Goal: Task Accomplishment & Management: Manage account settings

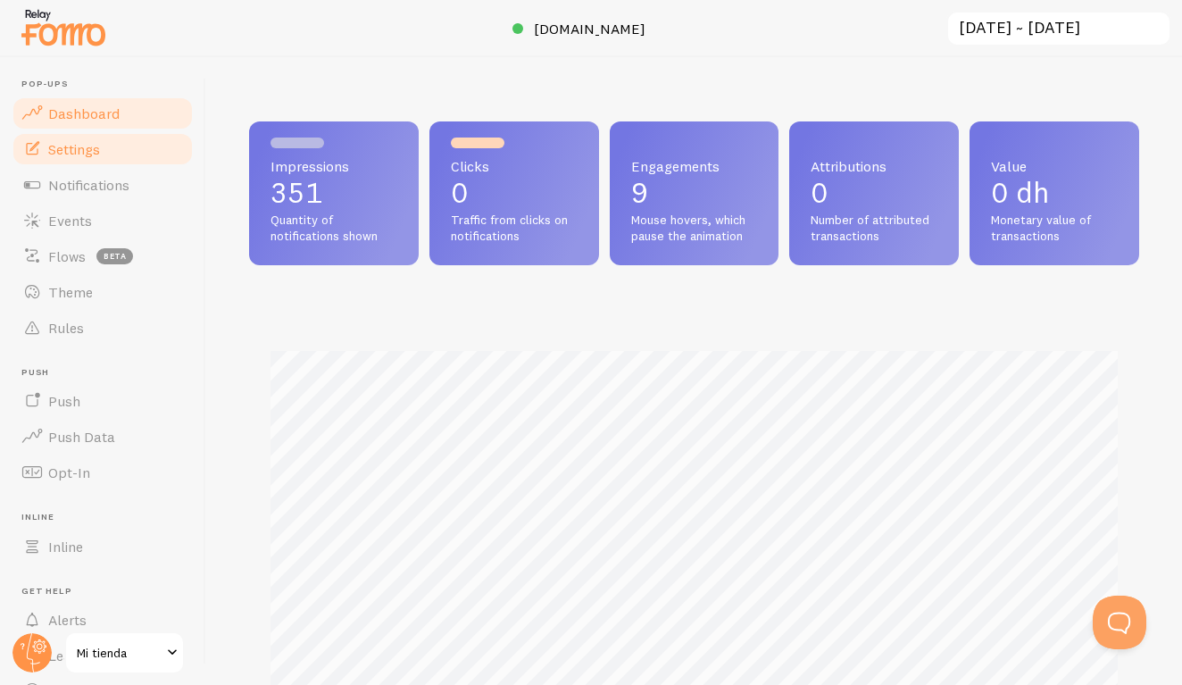
click at [129, 161] on link "Settings" at bounding box center [103, 149] width 184 height 36
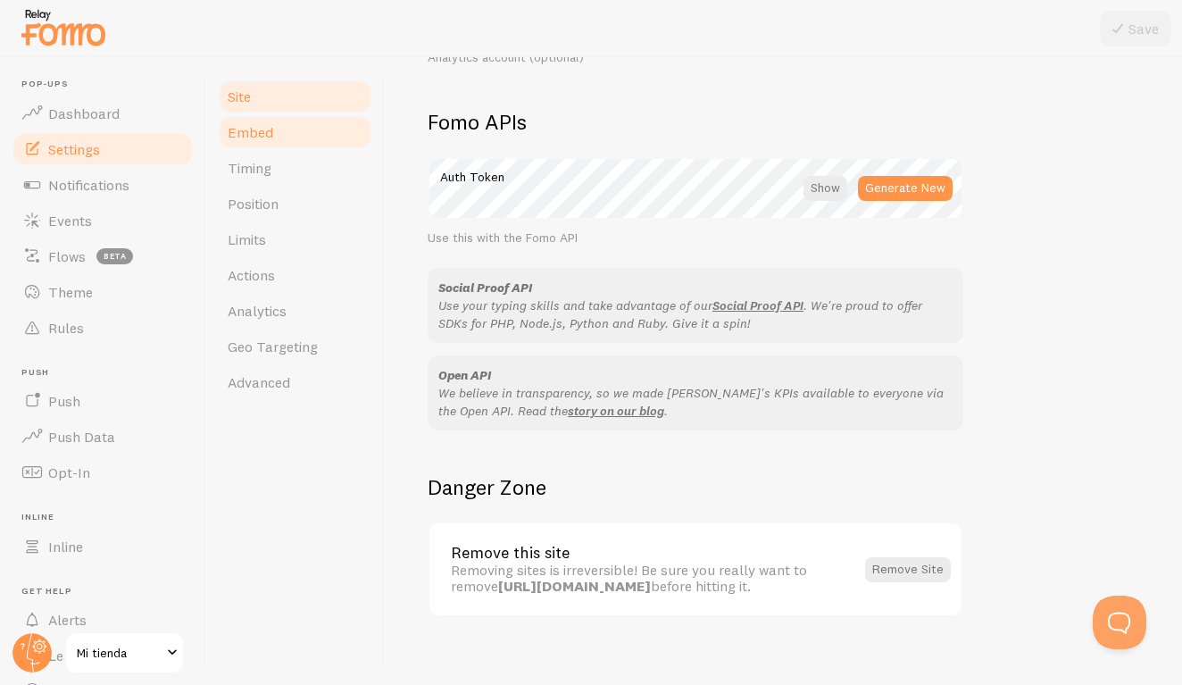
click at [336, 138] on link "Embed" at bounding box center [295, 132] width 156 height 36
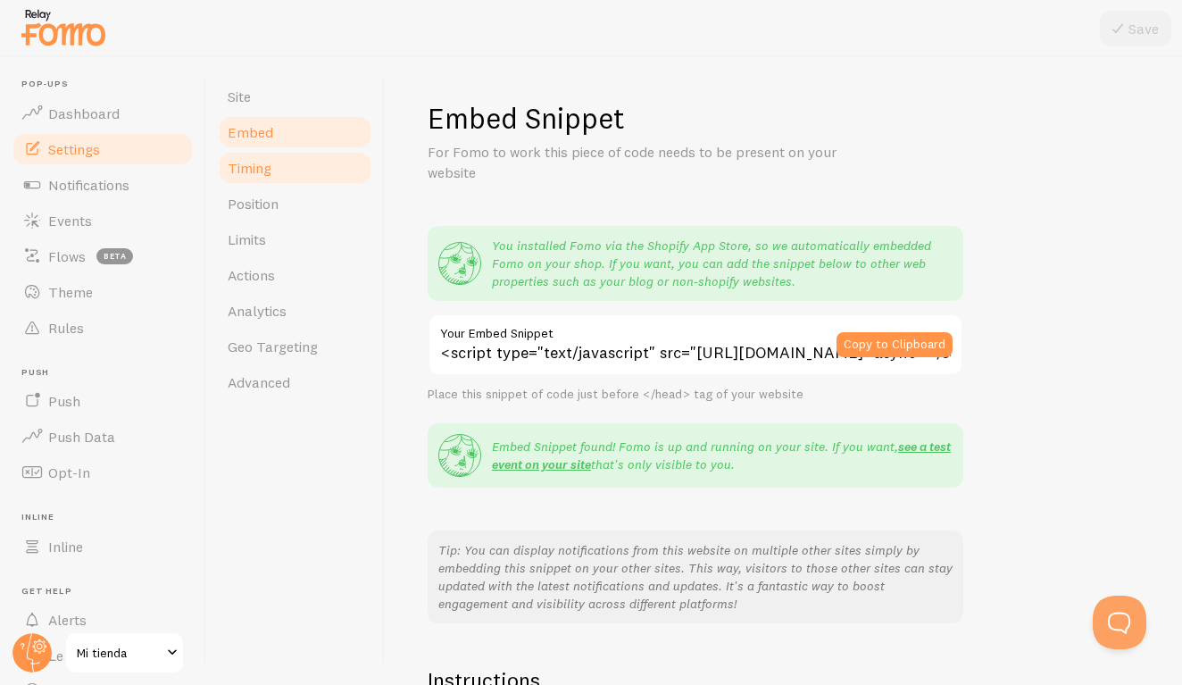
click at [333, 158] on link "Timing" at bounding box center [295, 168] width 156 height 36
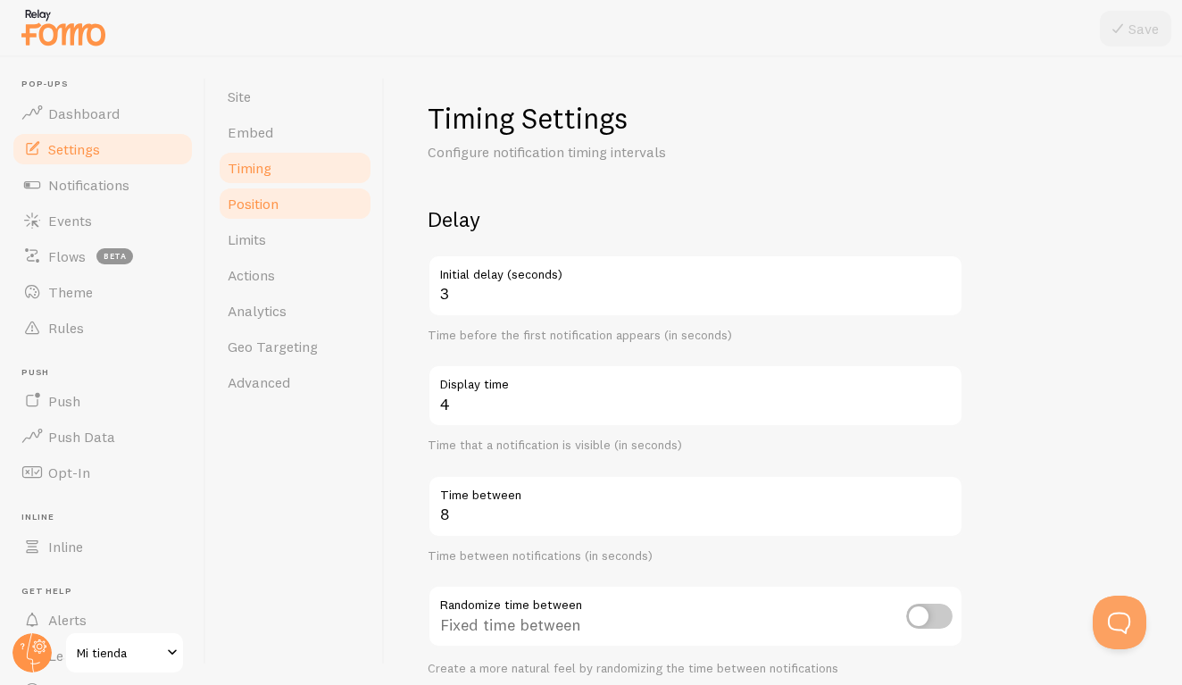
click at [329, 190] on link "Position" at bounding box center [295, 204] width 156 height 36
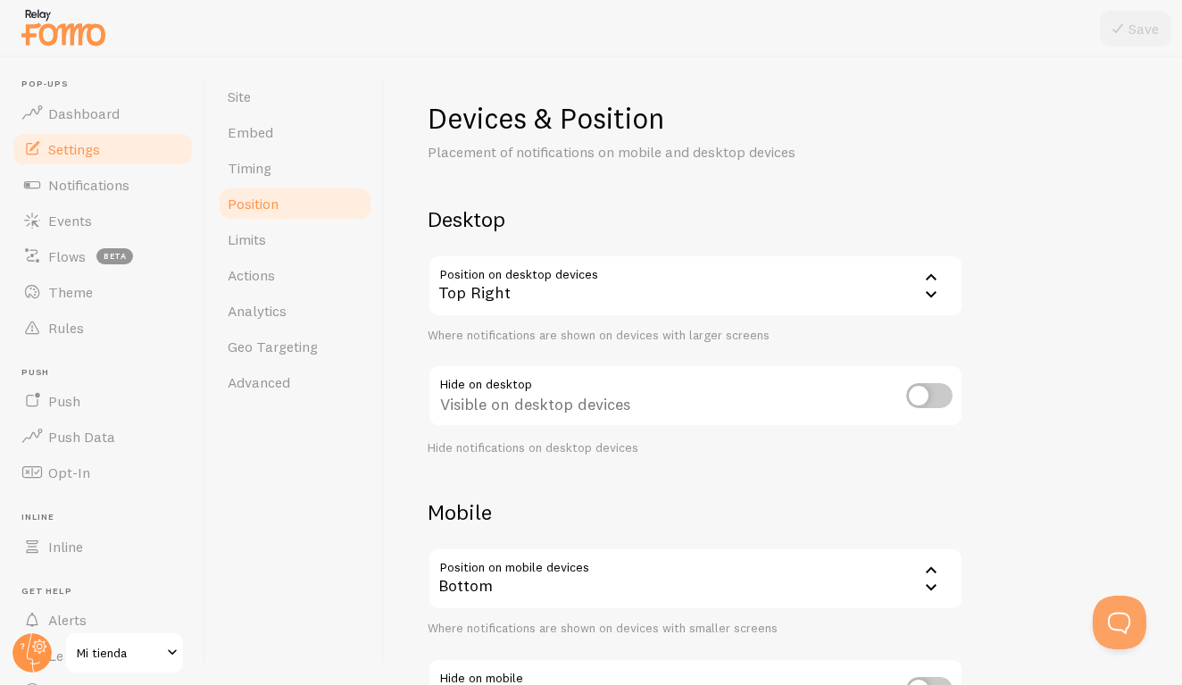
click at [570, 595] on div "Bottom" at bounding box center [696, 578] width 536 height 62
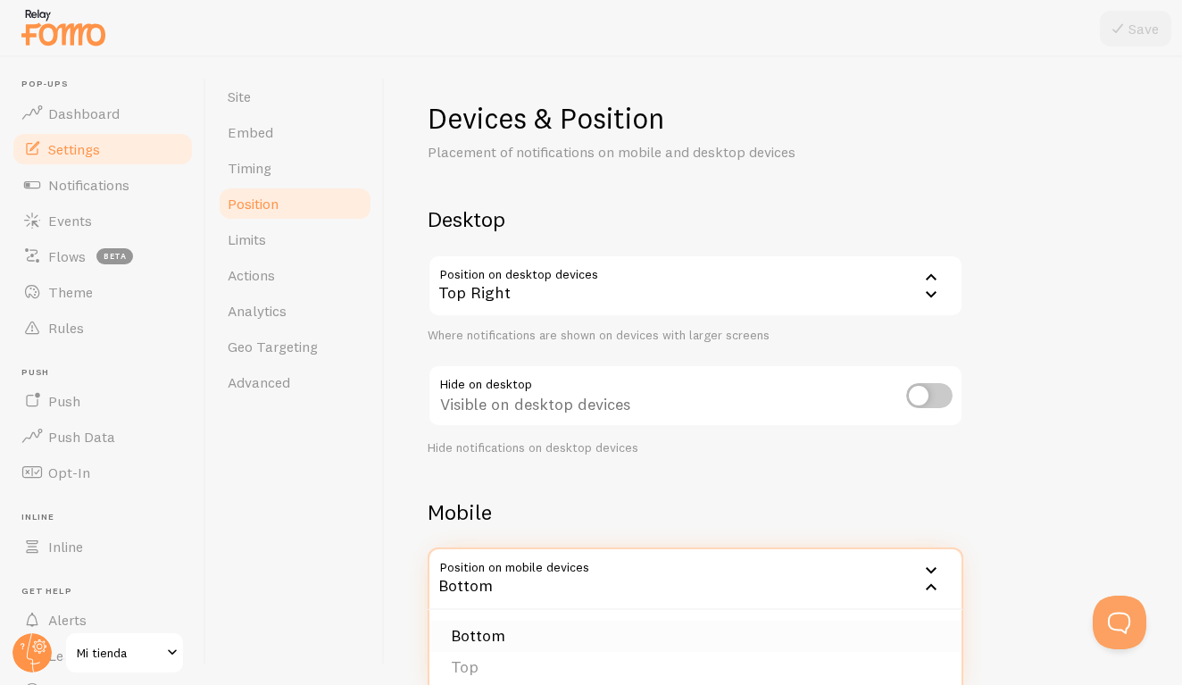
click at [493, 636] on li "Bottom" at bounding box center [695, 635] width 532 height 31
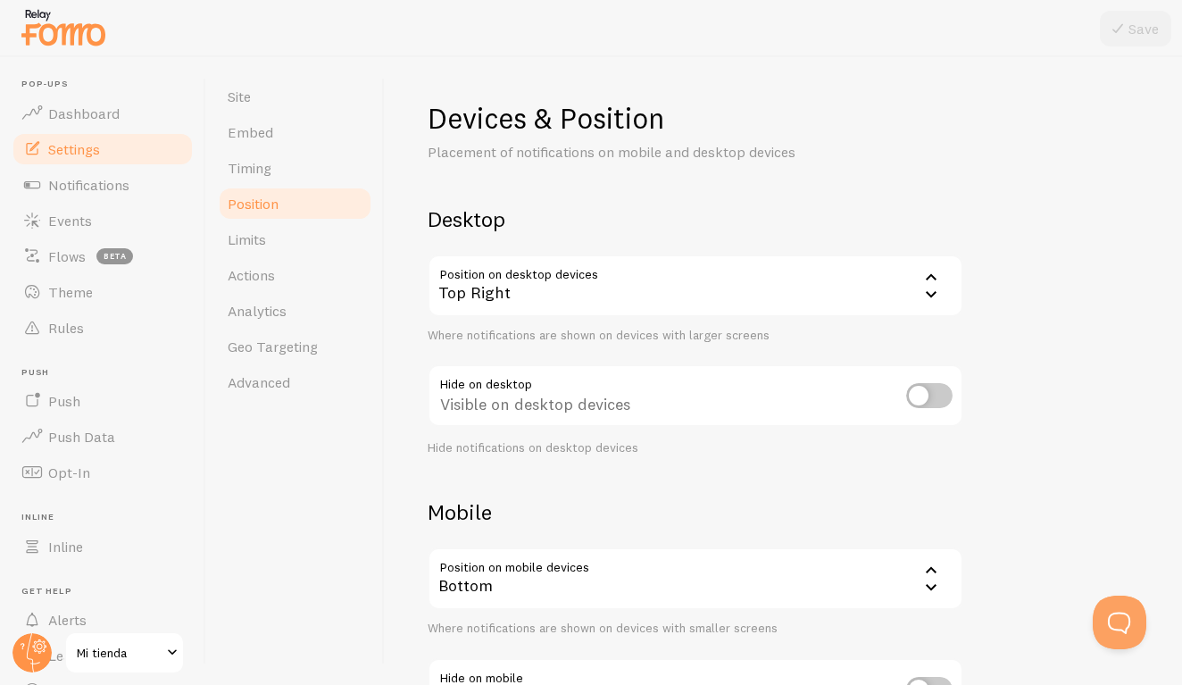
click at [501, 572] on div "Bottom" at bounding box center [696, 578] width 536 height 62
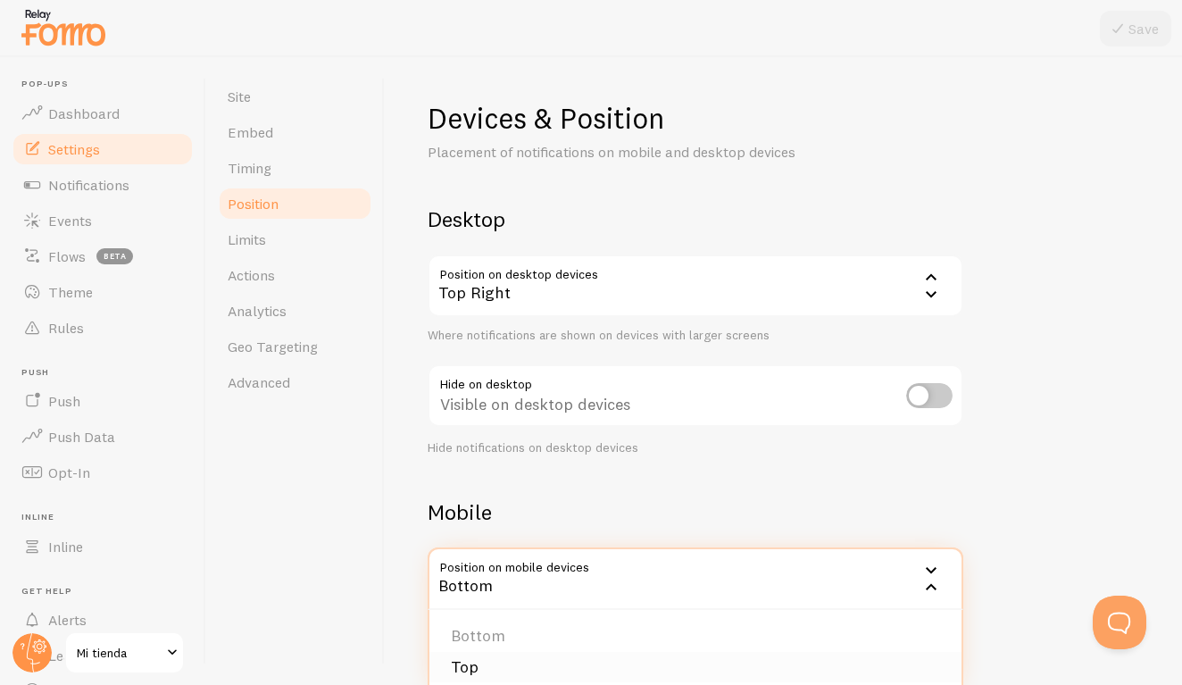
click at [487, 662] on li "Top" at bounding box center [695, 667] width 532 height 31
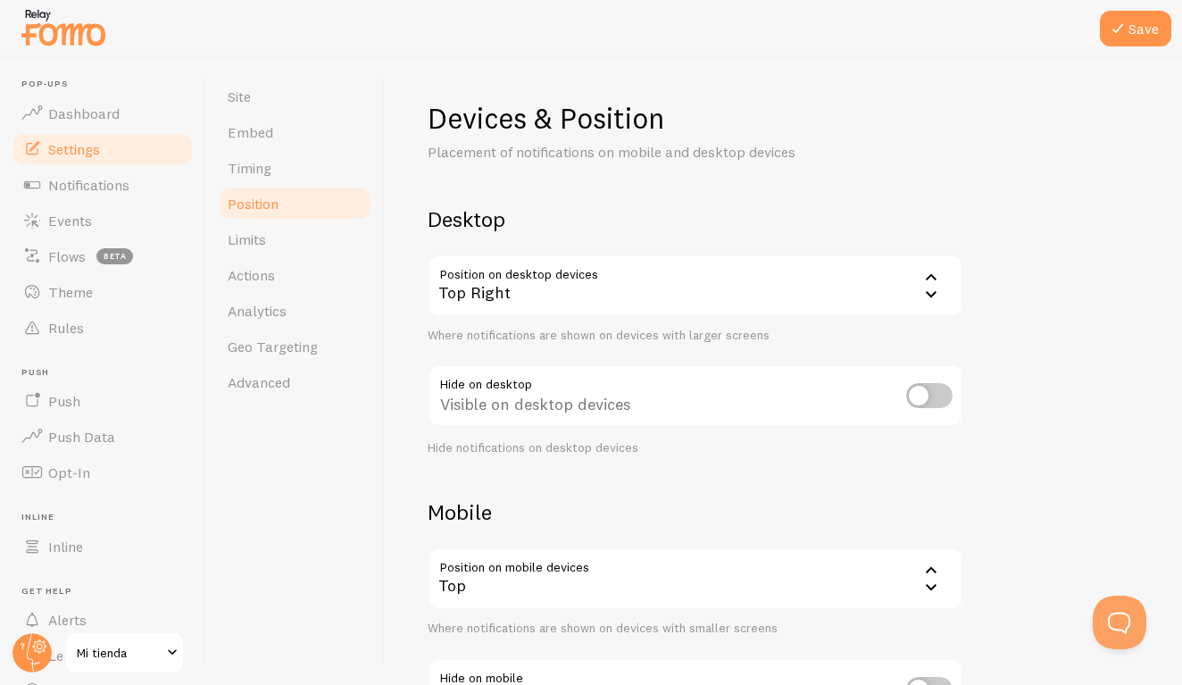
click at [668, 295] on div "Top Right" at bounding box center [696, 285] width 536 height 62
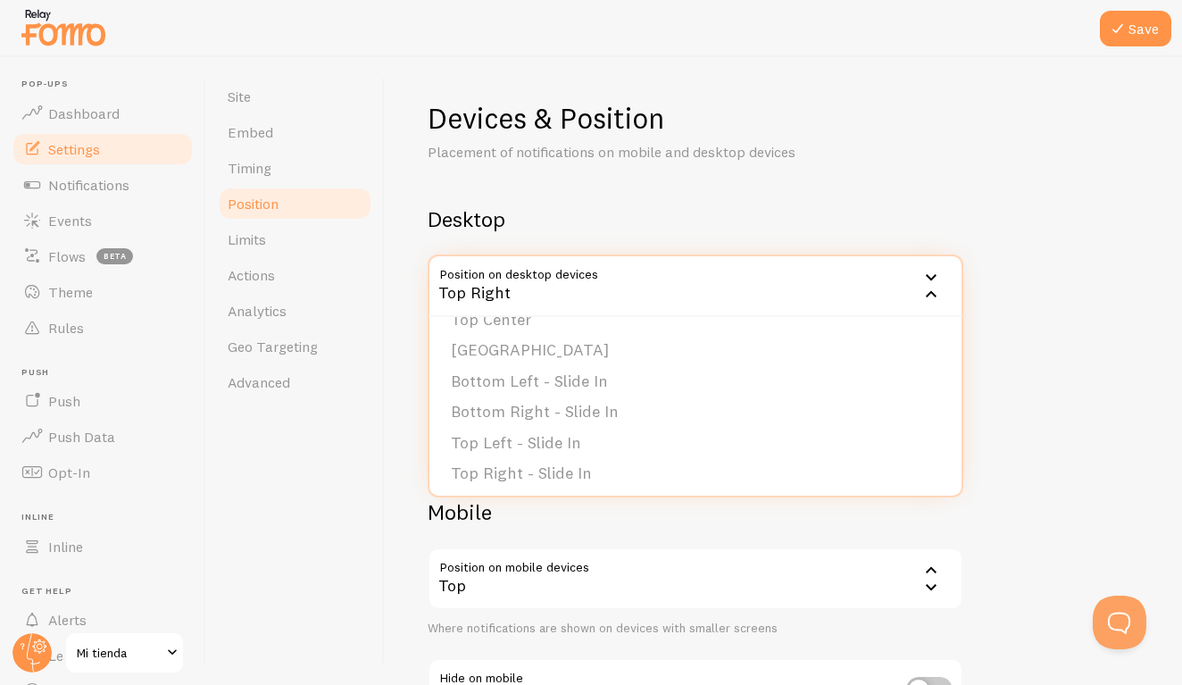
scroll to position [146, 0]
click at [506, 379] on li "Bottom Left - Slide In" at bounding box center [695, 381] width 532 height 31
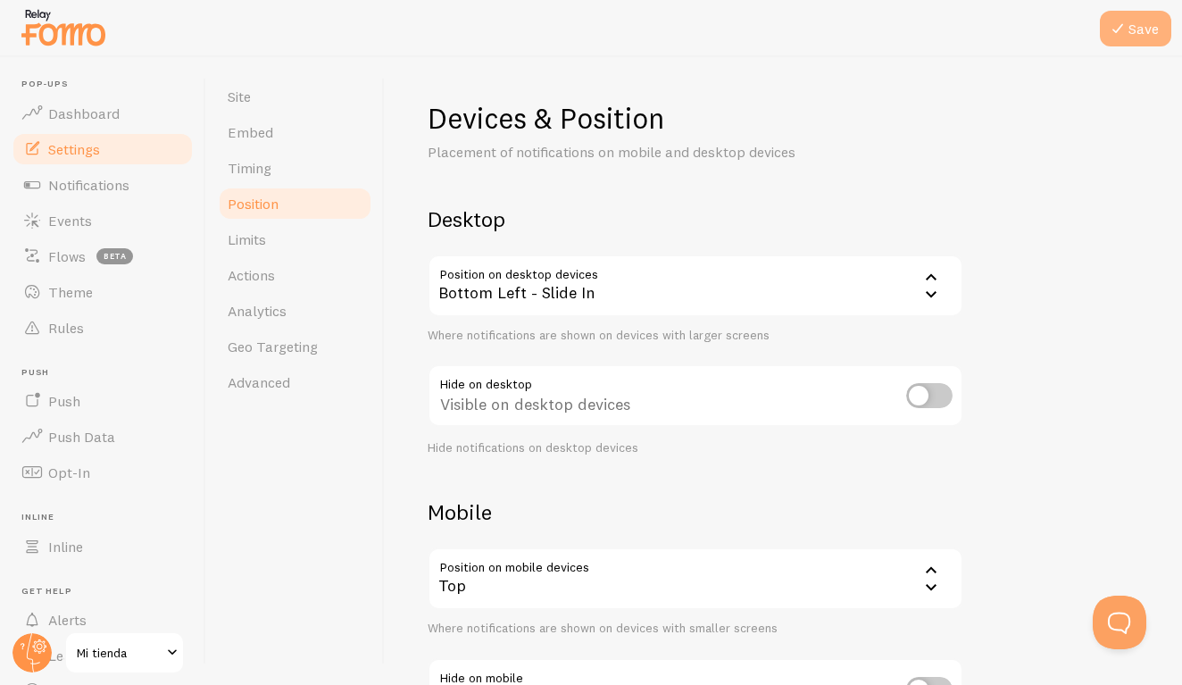
click at [1112, 29] on icon at bounding box center [1117, 28] width 21 height 21
